Goal: Transaction & Acquisition: Purchase product/service

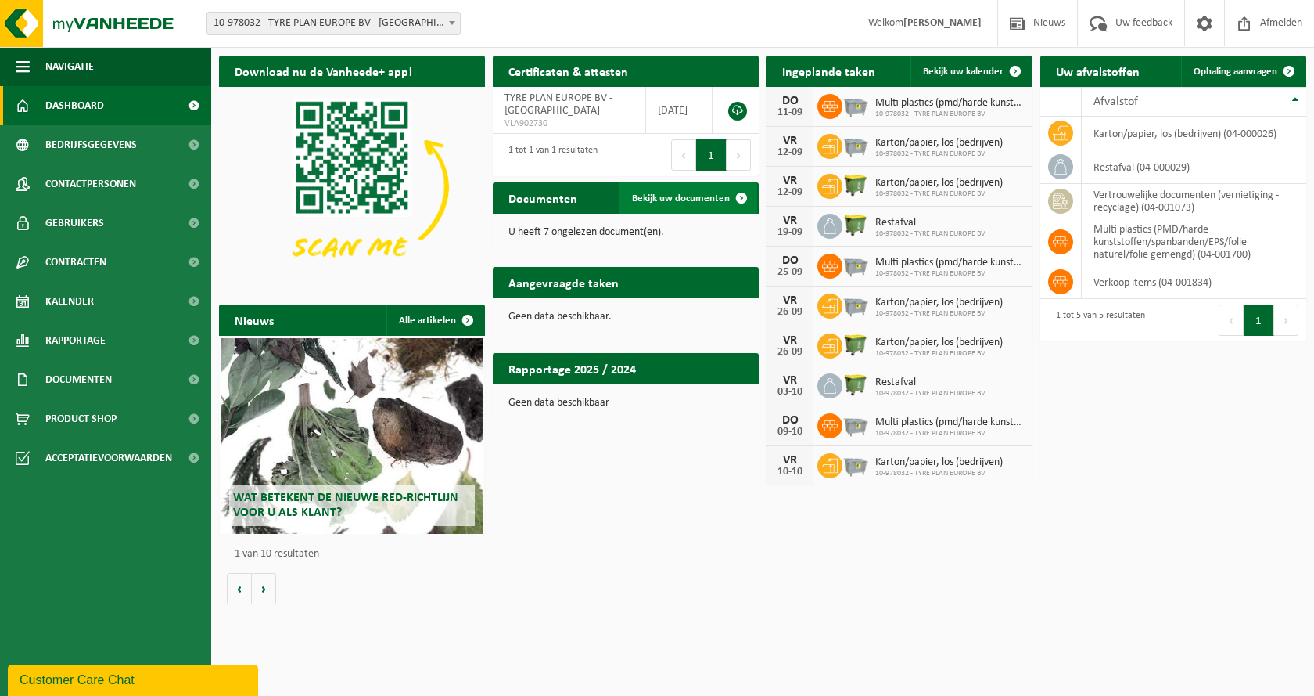
click at [686, 203] on span "Bekijk uw documenten" at bounding box center [681, 198] width 98 height 10
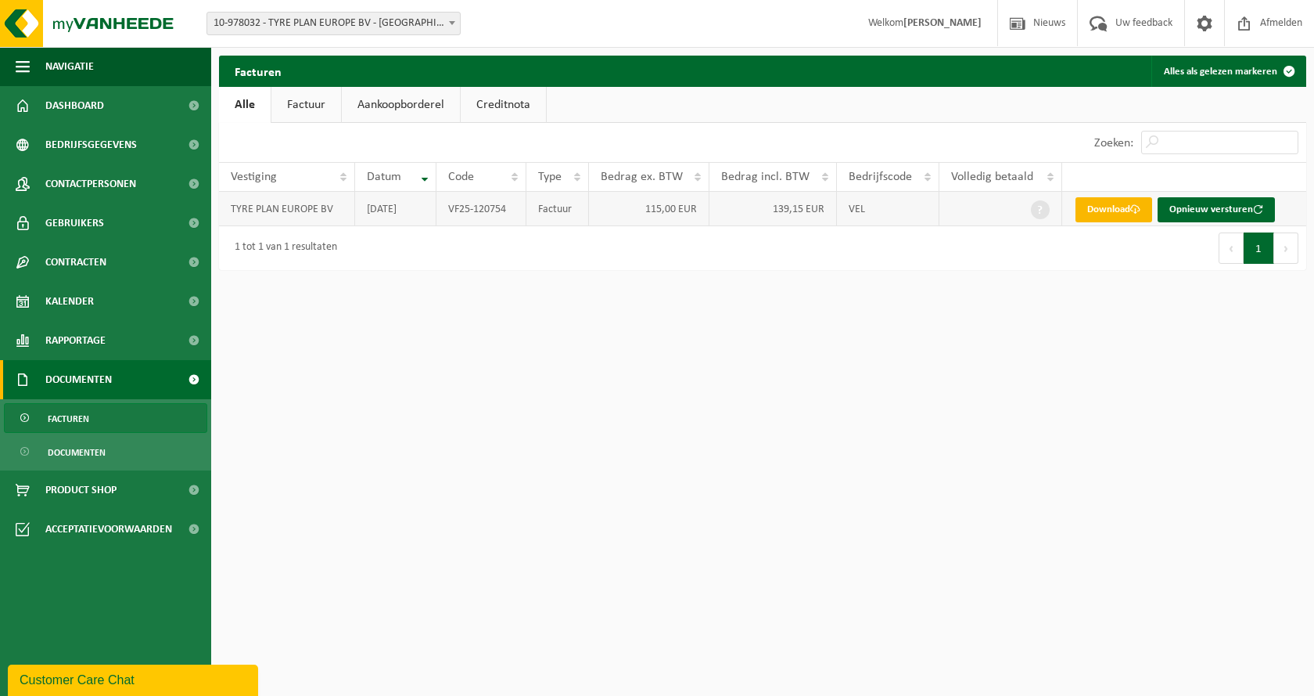
click at [1116, 214] on link "Download" at bounding box center [1114, 209] width 77 height 25
click at [113, 491] on span "Product Shop" at bounding box center [80, 489] width 71 height 39
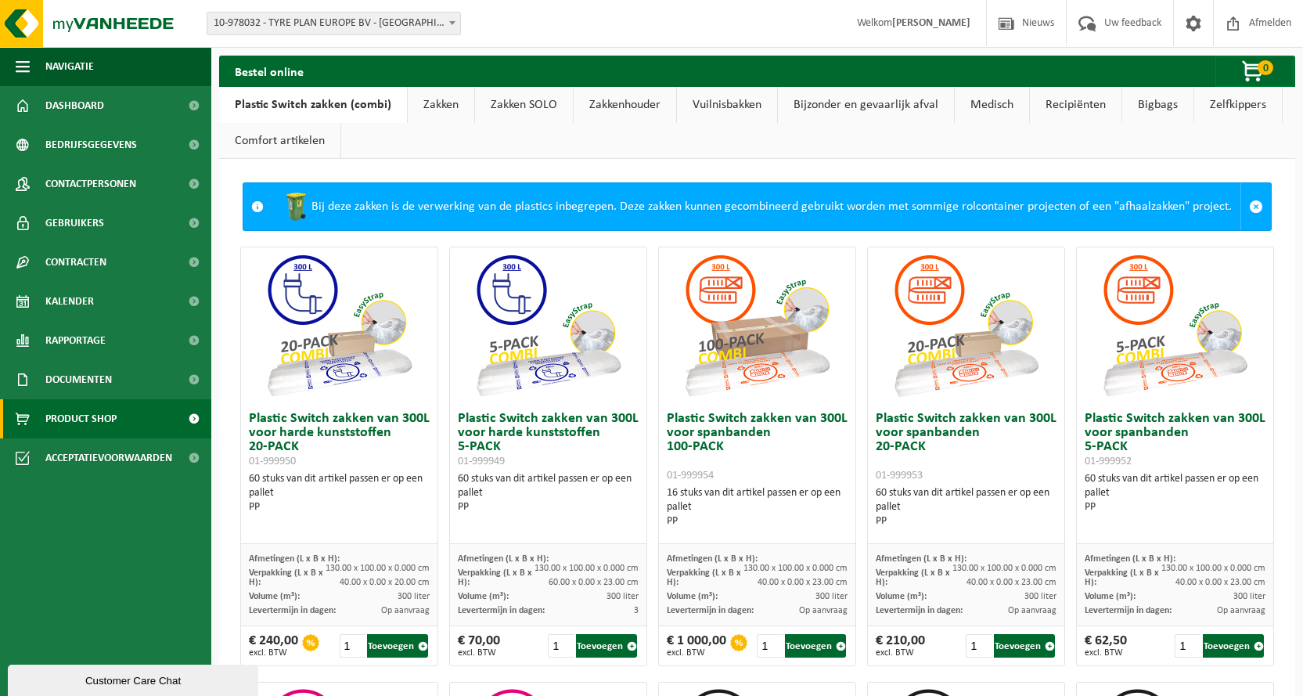
click at [441, 107] on link "Zakken" at bounding box center [441, 105] width 67 height 36
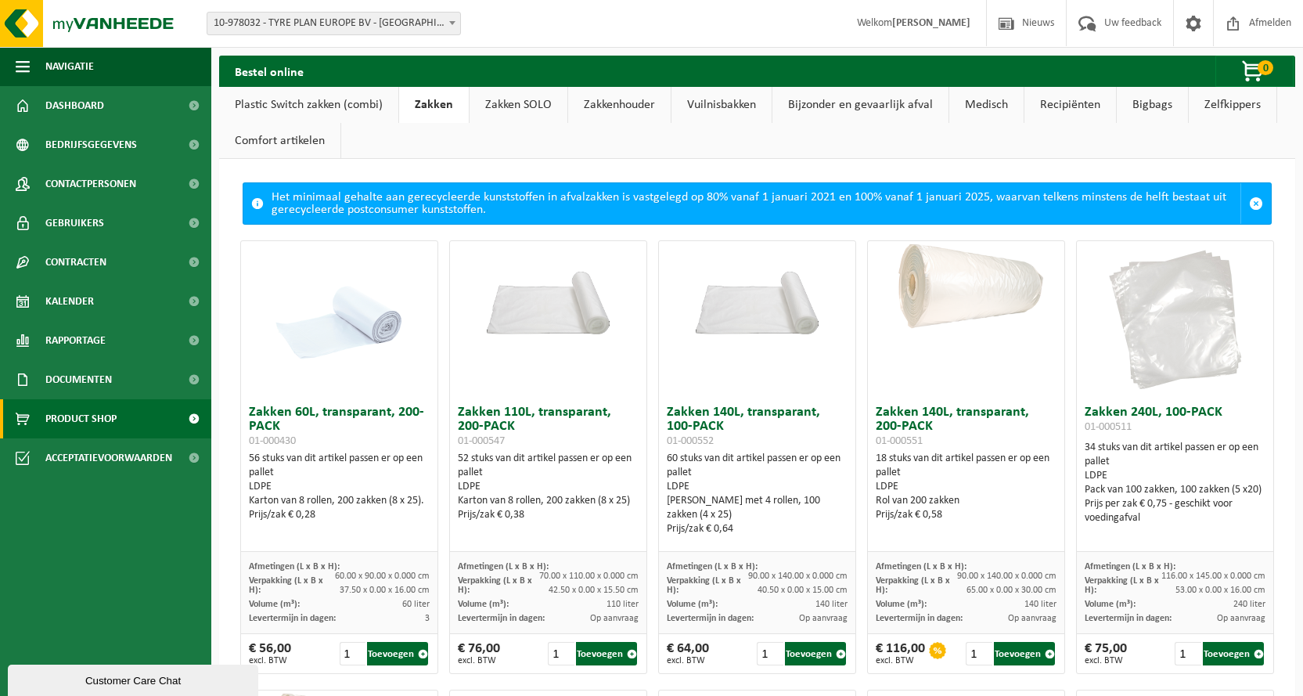
click at [333, 105] on link "Plastic Switch zakken (combi)" at bounding box center [308, 105] width 179 height 36
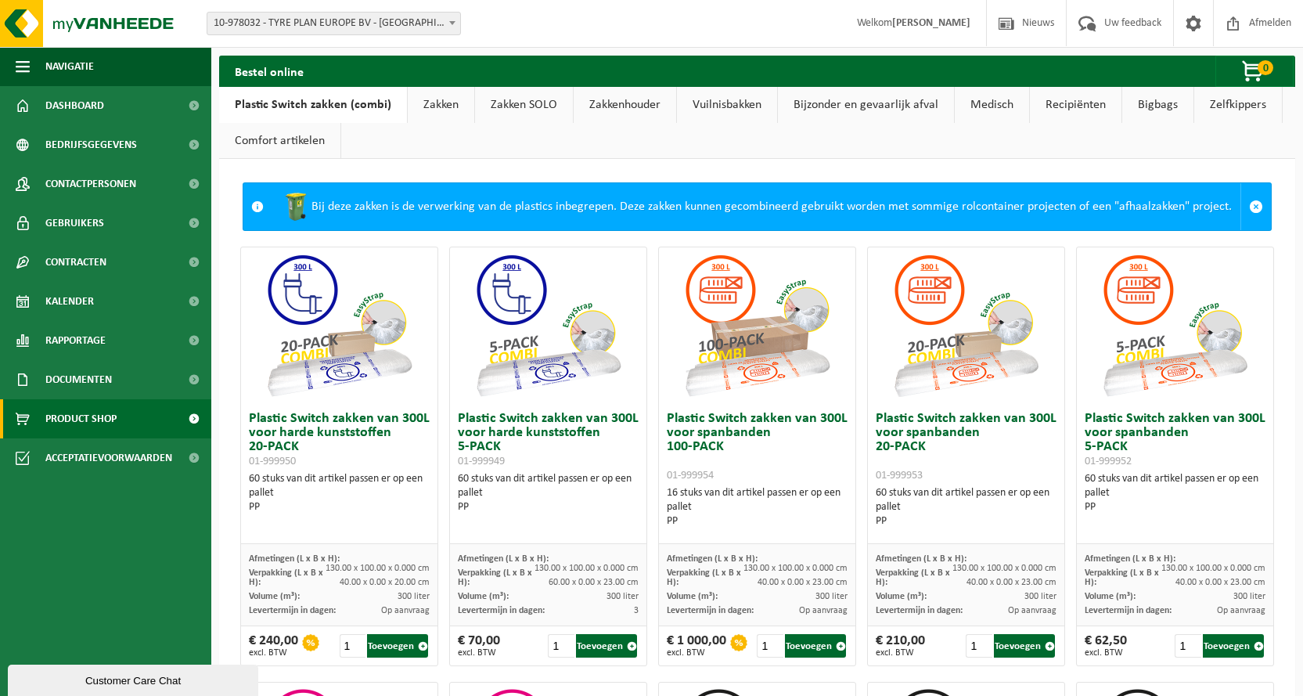
click at [520, 103] on link "Zakken SOLO" at bounding box center [524, 105] width 98 height 36
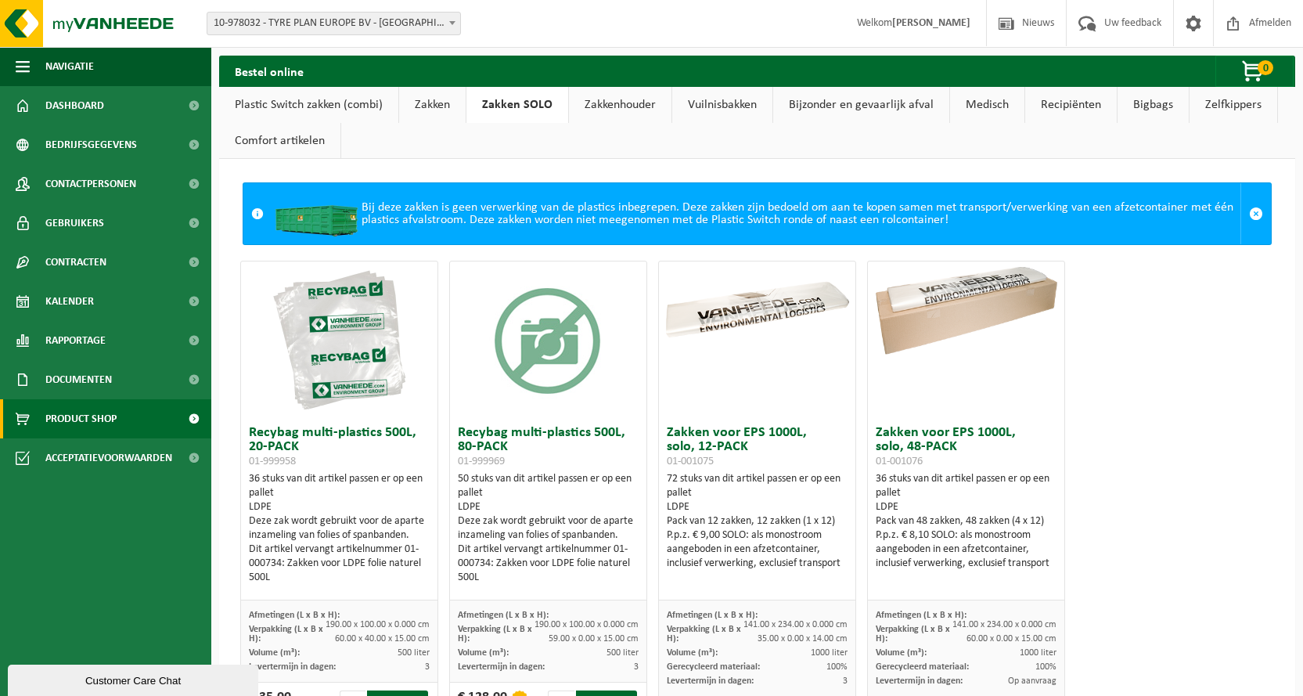
scroll to position [80, 0]
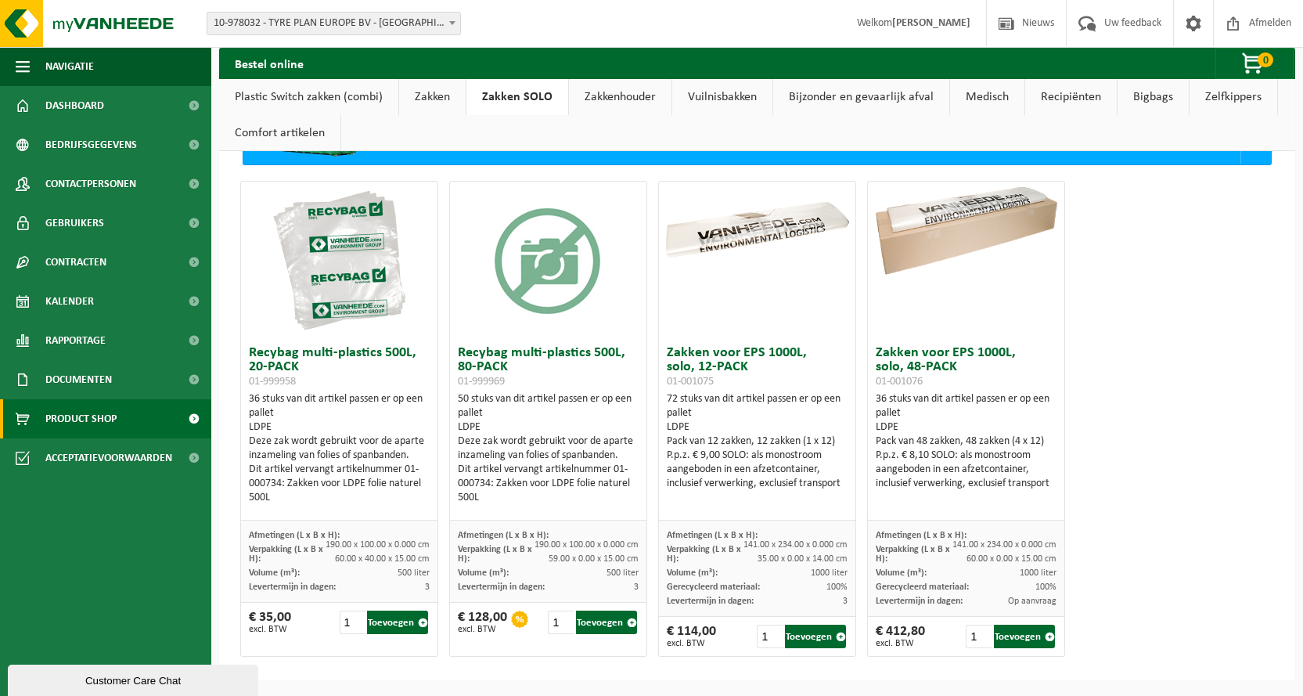
click at [626, 93] on link "Zakkenhouder" at bounding box center [620, 97] width 102 height 36
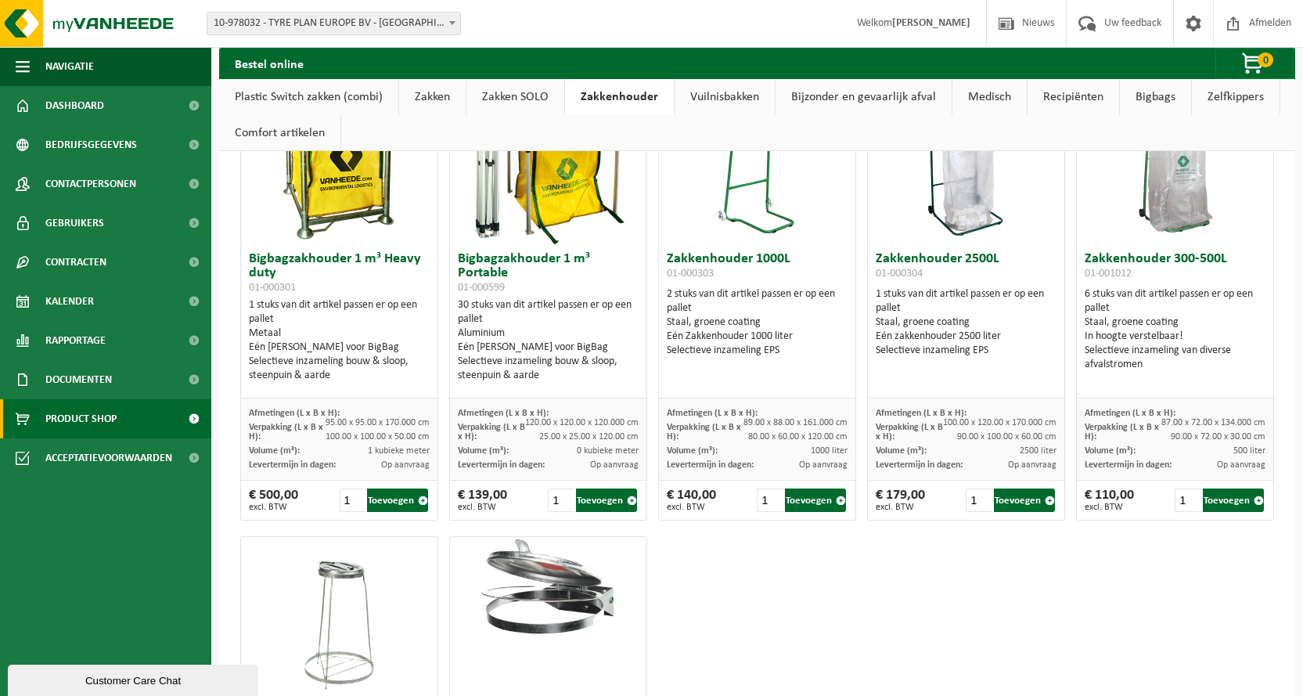
scroll to position [0, 0]
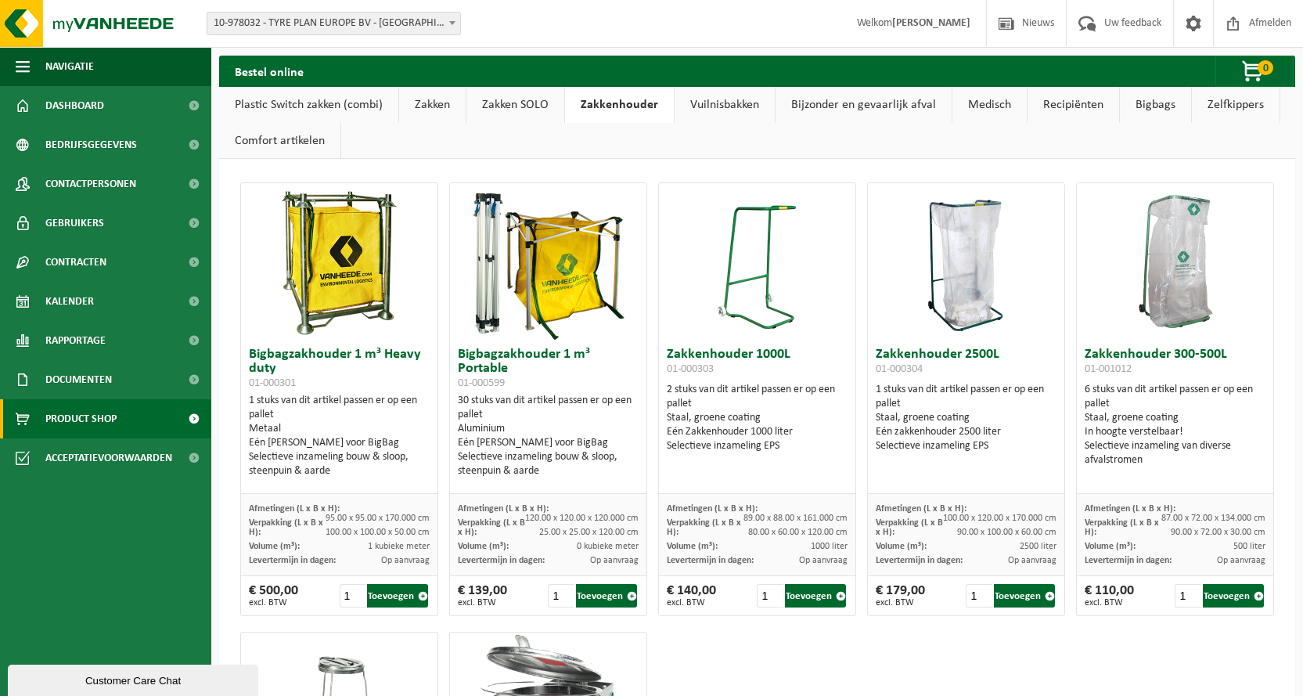
click at [730, 102] on link "Vuilnisbakken" at bounding box center [724, 105] width 100 height 36
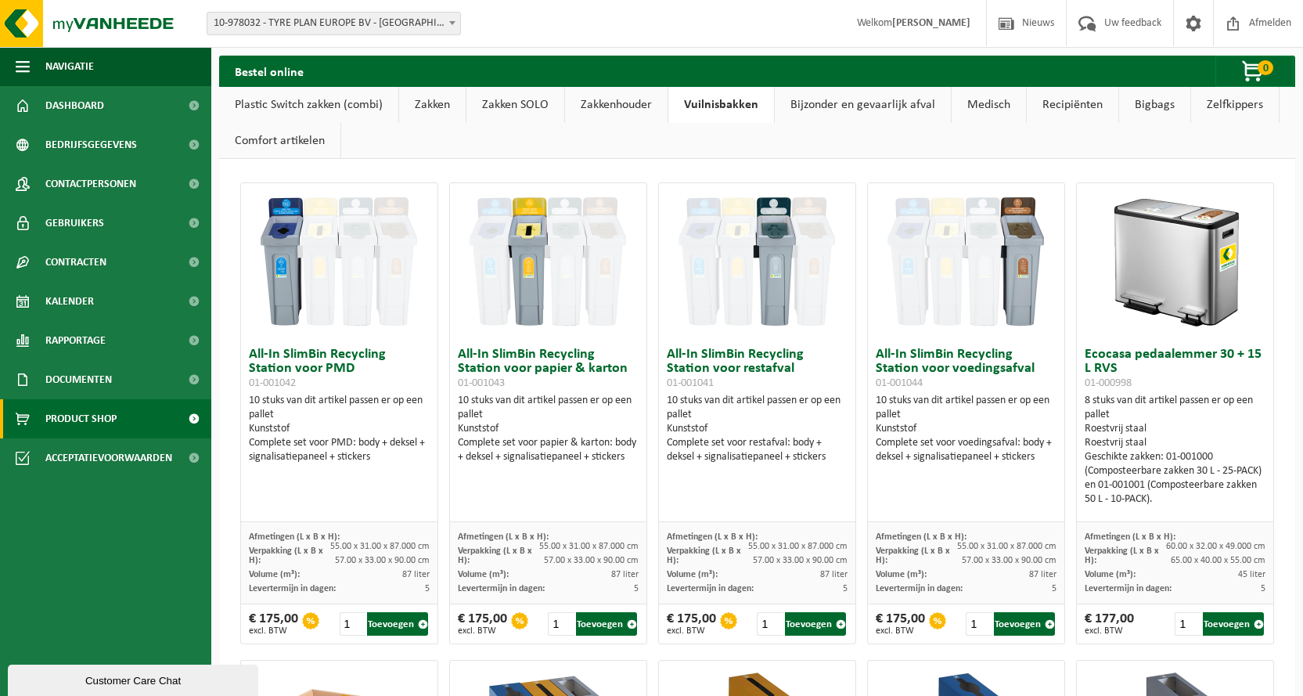
click at [884, 102] on link "Bijzonder en gevaarlijk afval" at bounding box center [863, 105] width 176 height 36
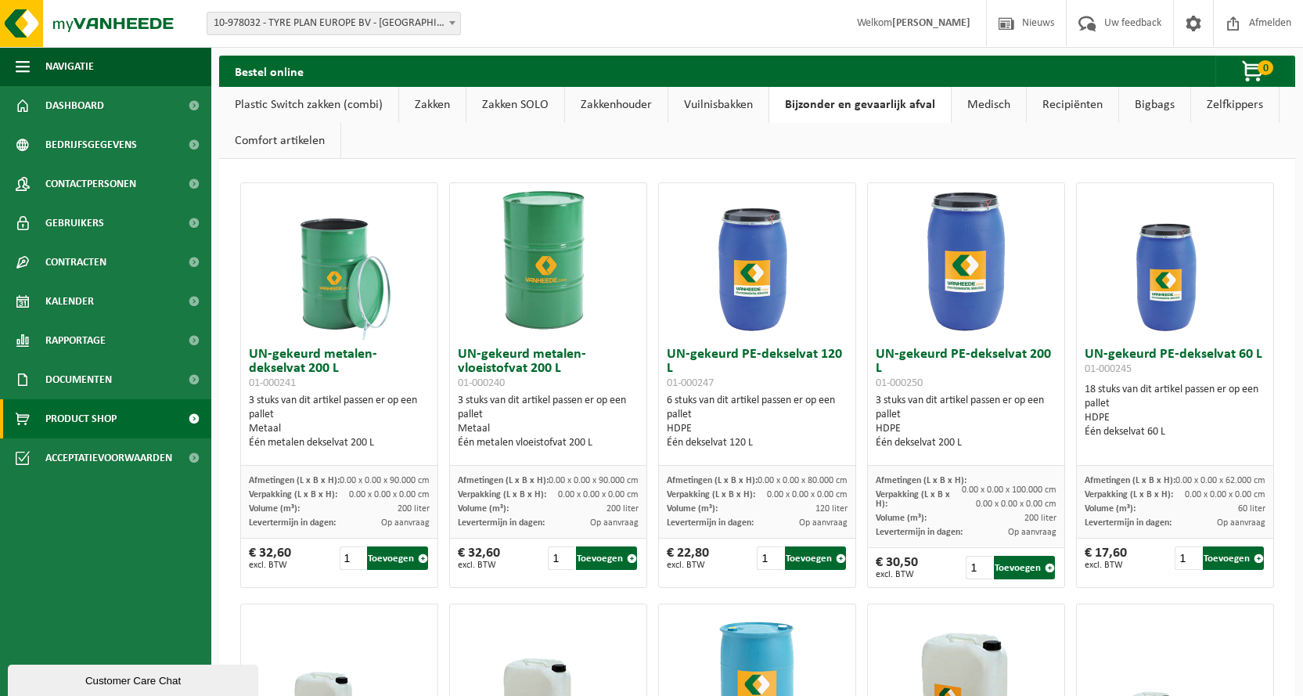
click at [986, 107] on link "Medisch" at bounding box center [988, 105] width 74 height 36
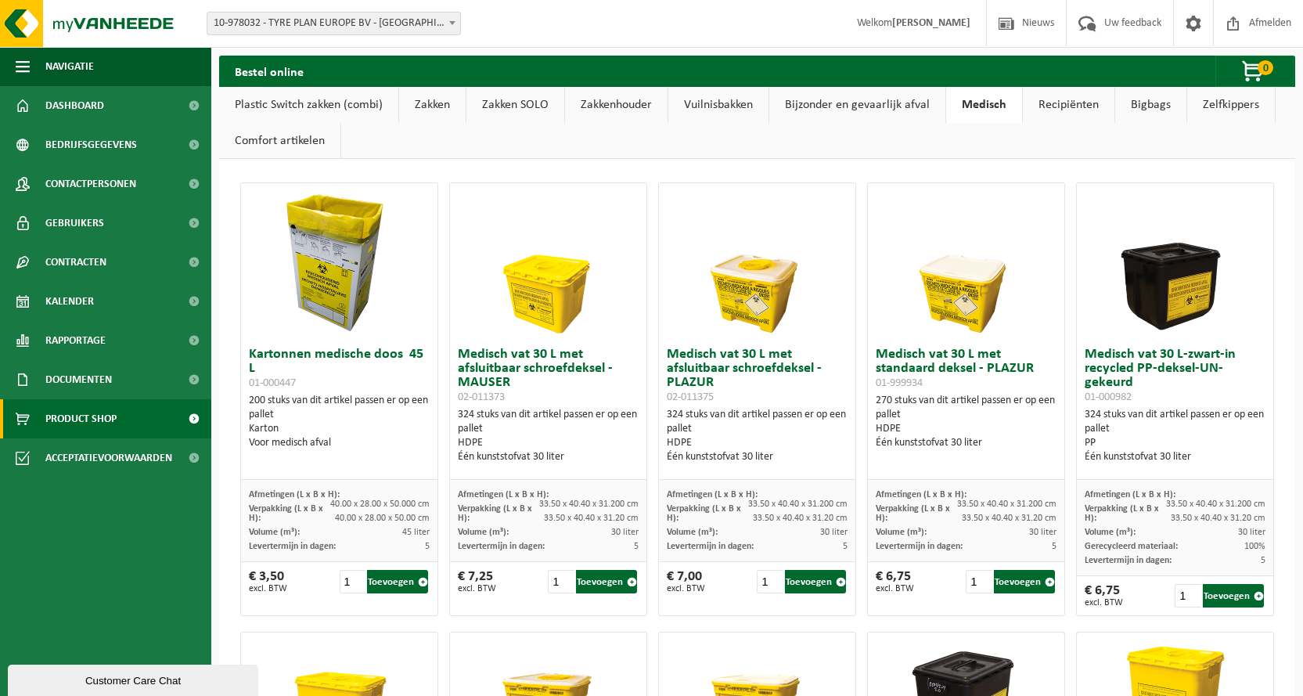
click at [1141, 106] on link "Bigbags" at bounding box center [1150, 105] width 71 height 36
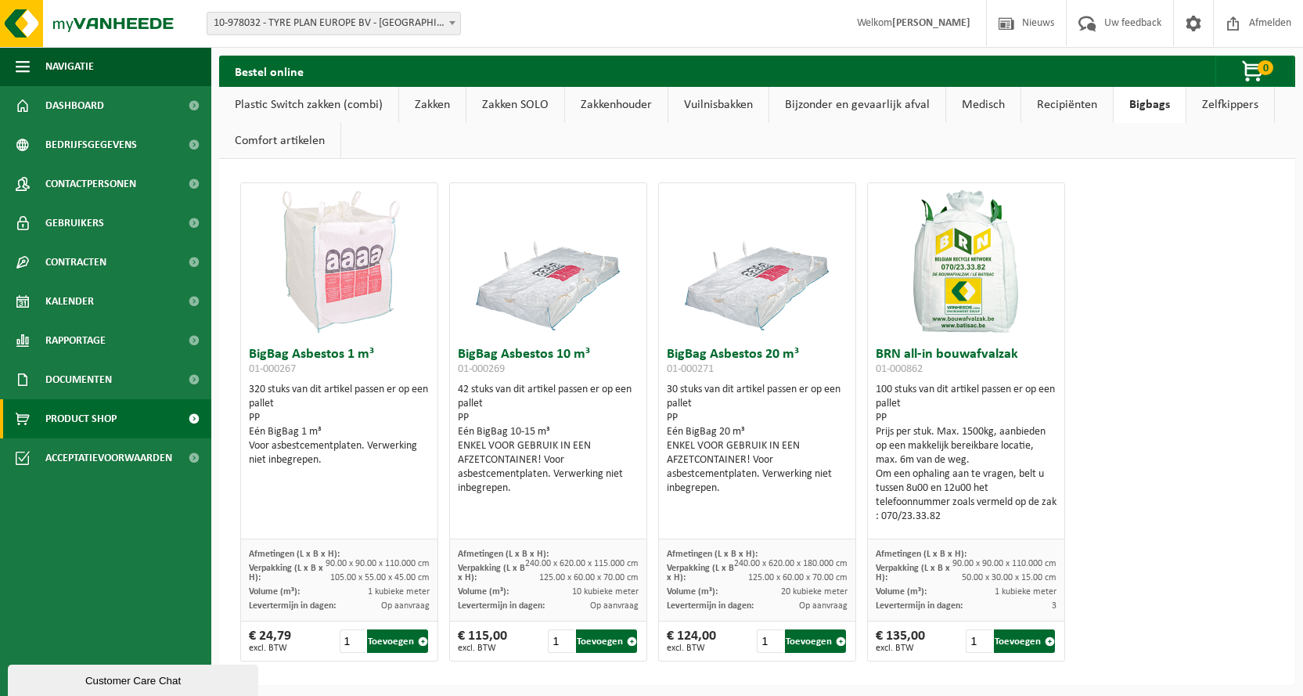
click at [1205, 107] on link "Zelfkippers" at bounding box center [1230, 105] width 88 height 36
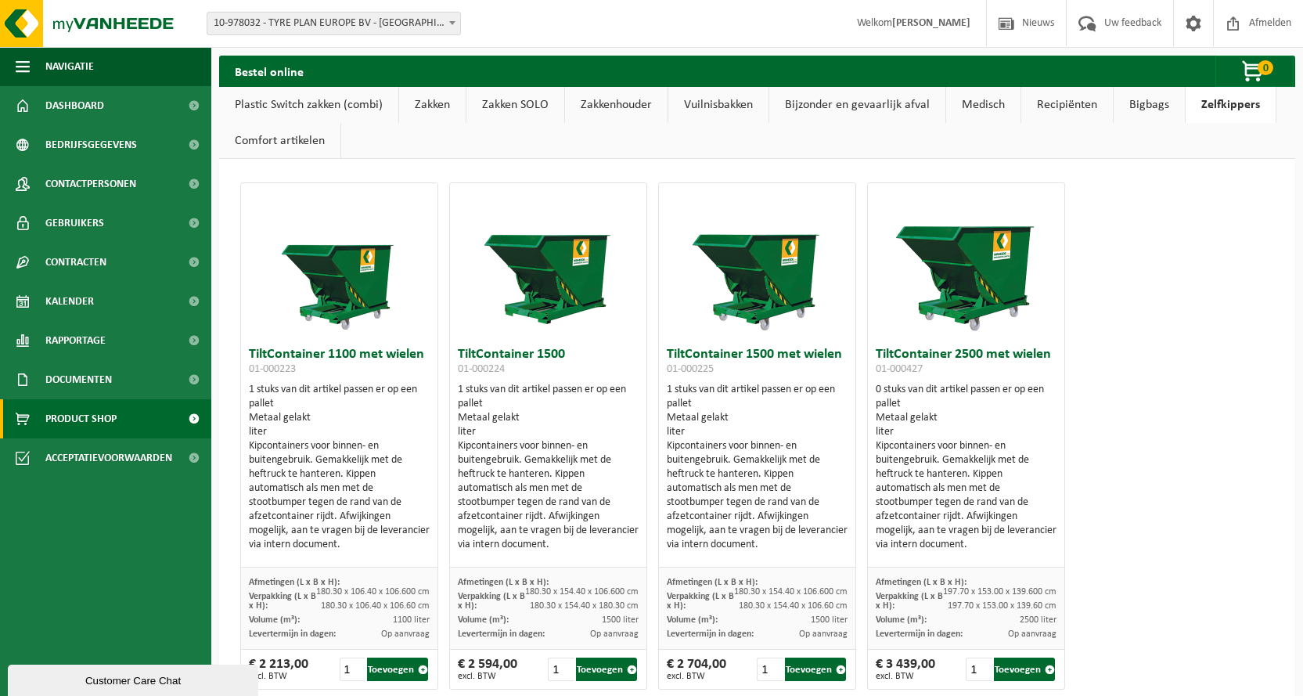
click at [527, 103] on link "Zakken SOLO" at bounding box center [515, 105] width 98 height 36
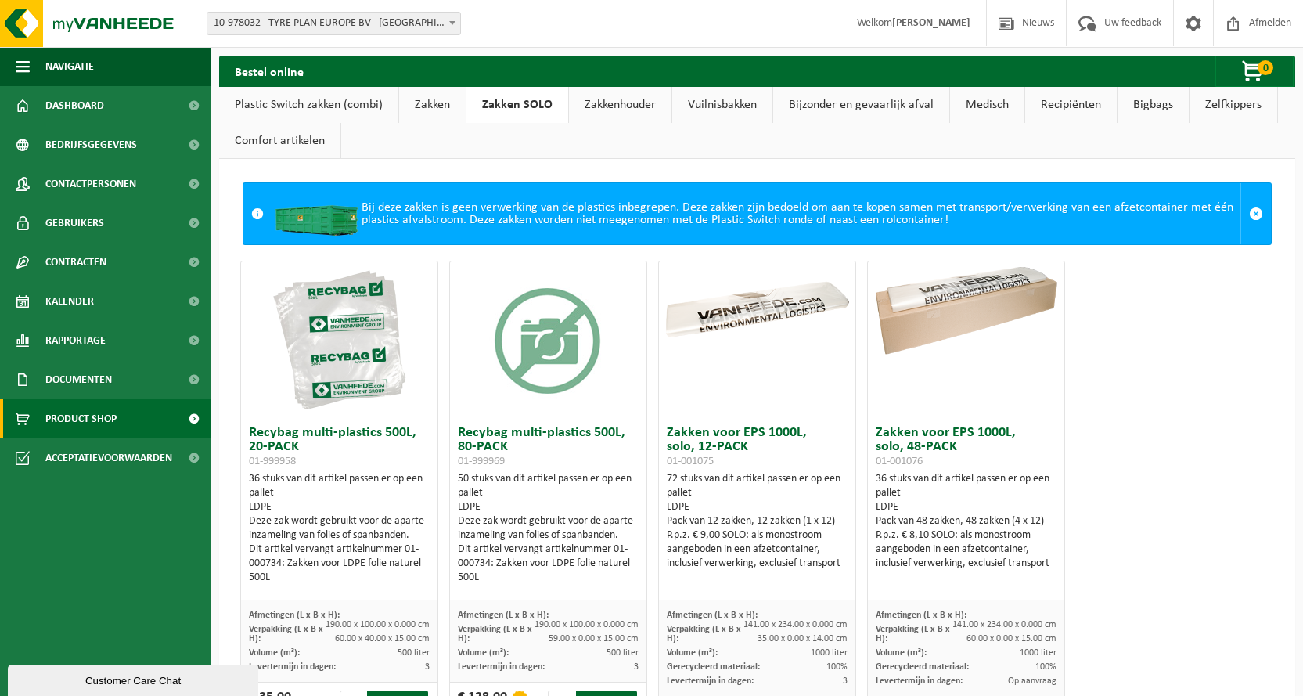
click at [441, 109] on link "Zakken" at bounding box center [432, 105] width 67 height 36
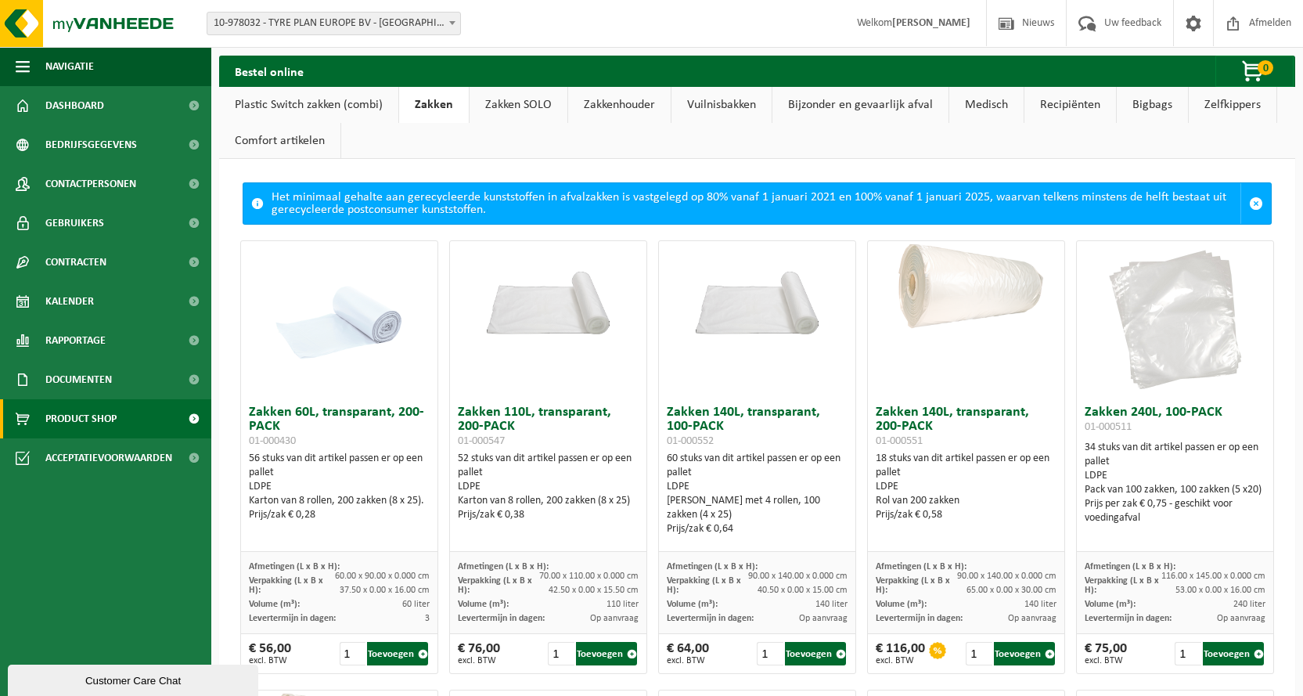
click at [442, 108] on link "Zakken" at bounding box center [434, 105] width 70 height 36
click at [330, 106] on link "Plastic Switch zakken (combi)" at bounding box center [308, 105] width 179 height 36
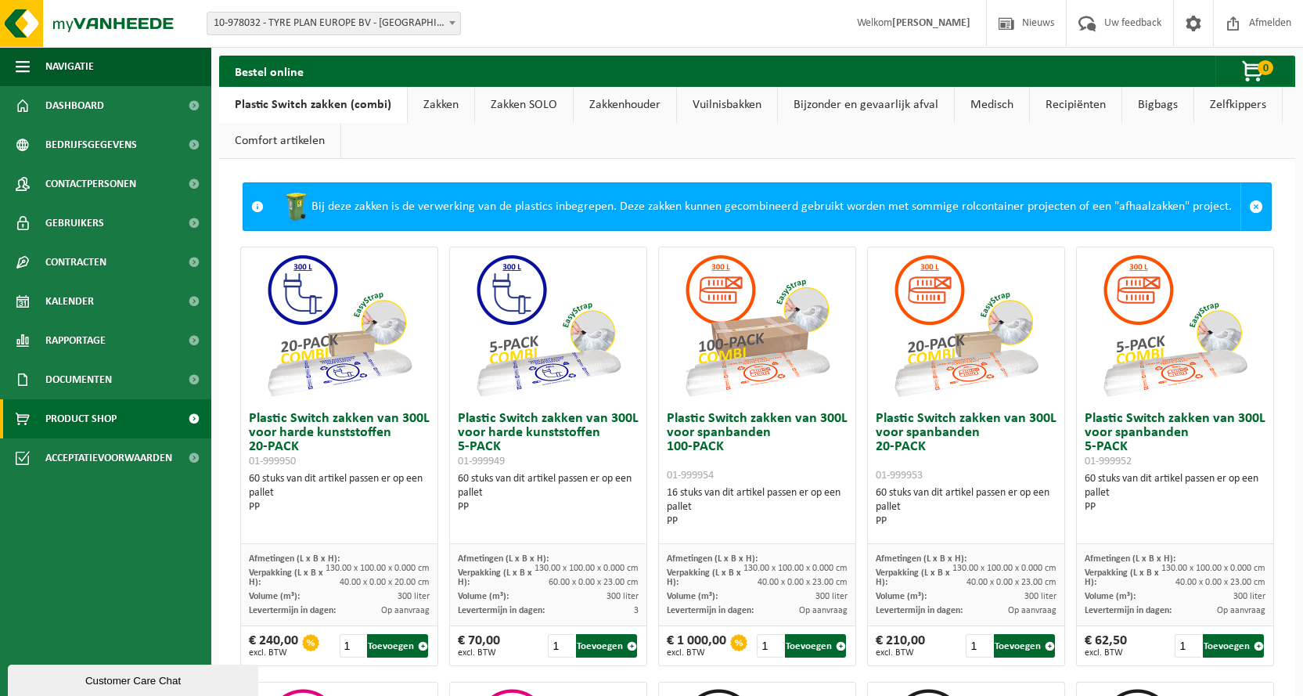
click at [436, 102] on link "Zakken" at bounding box center [441, 105] width 67 height 36
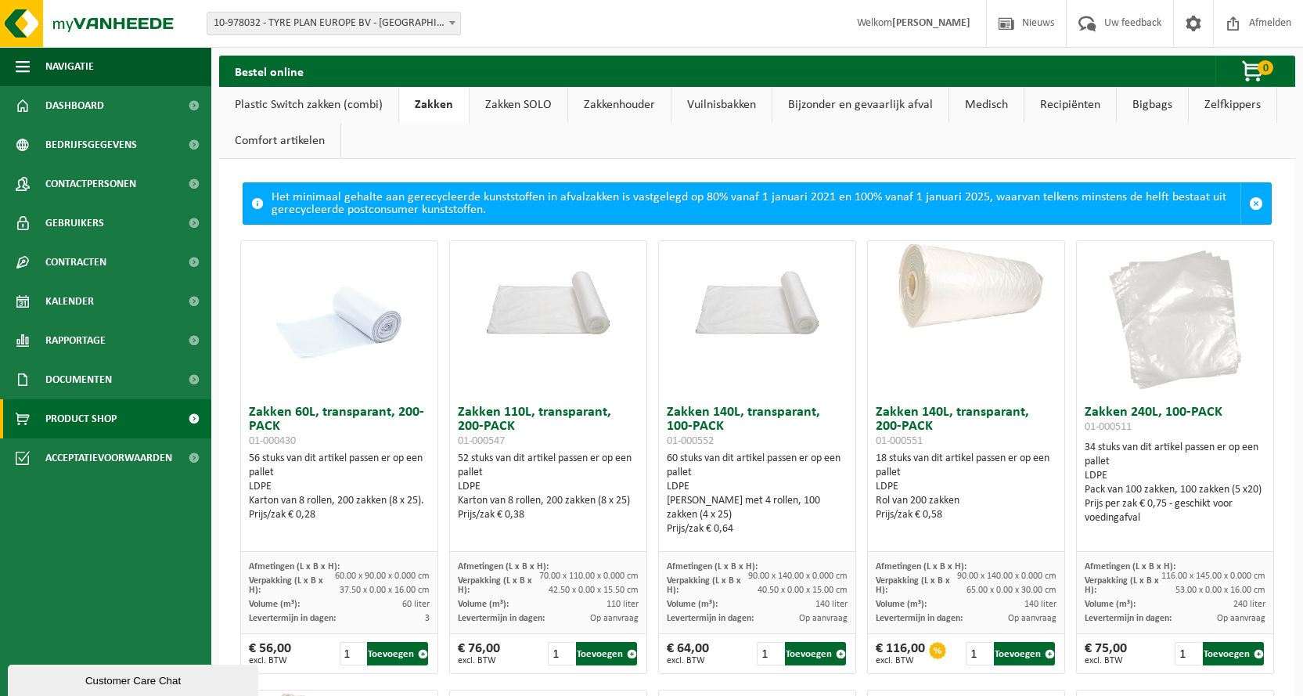
click at [324, 105] on link "Plastic Switch zakken (combi)" at bounding box center [308, 105] width 179 height 36
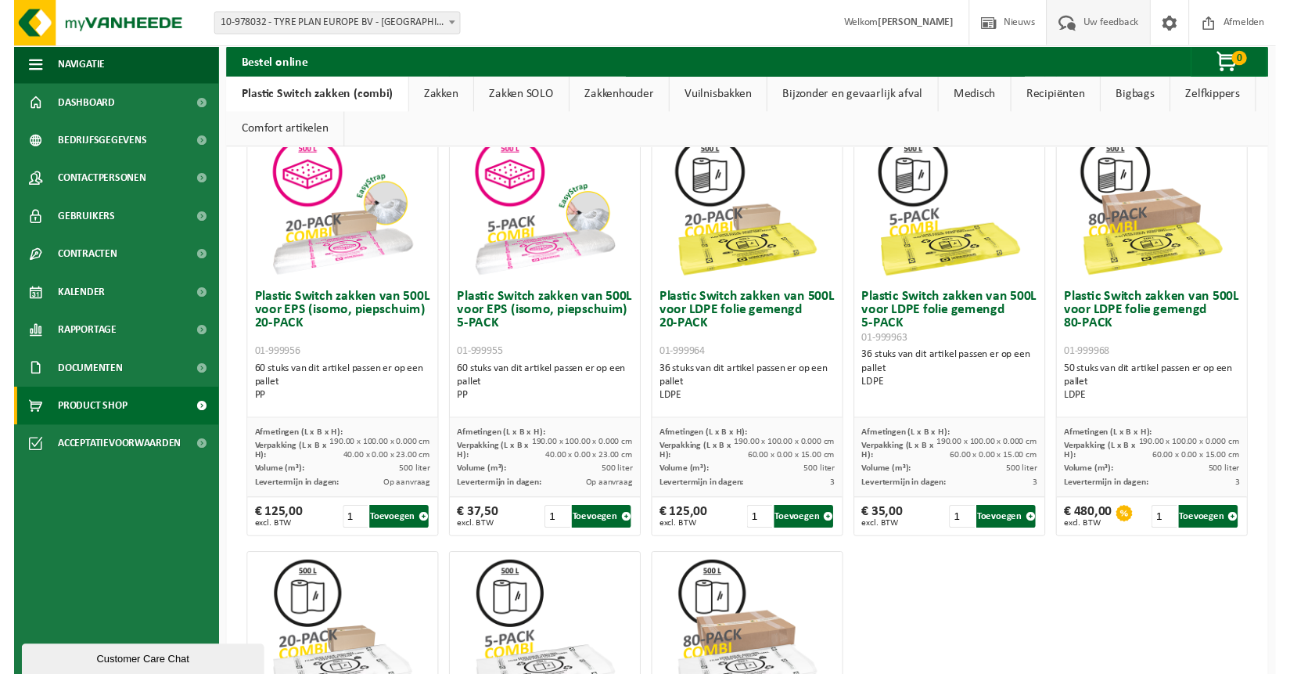
scroll to position [562, 0]
